Goal: Task Accomplishment & Management: Complete application form

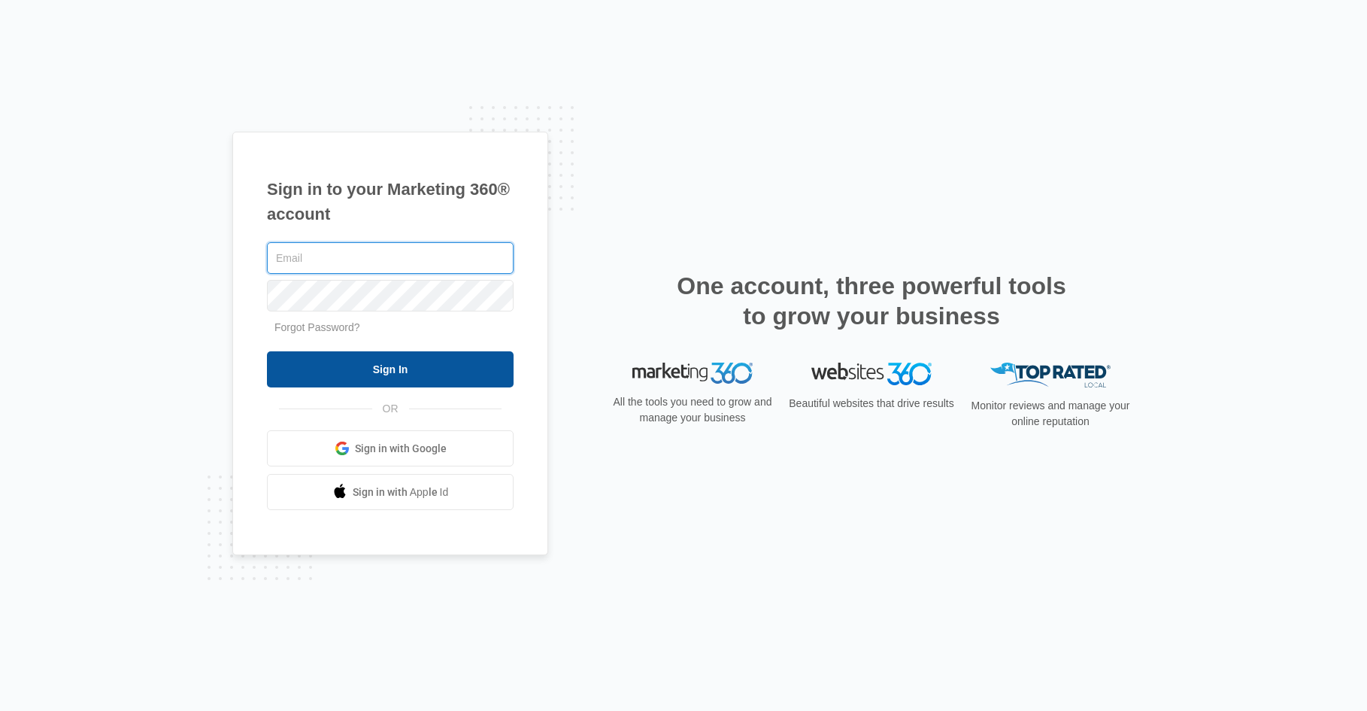
type input "cw@capitalaproductions.com"
click at [373, 367] on input "Sign In" at bounding box center [390, 369] width 247 height 36
